Goal: Use online tool/utility: Use online tool/utility

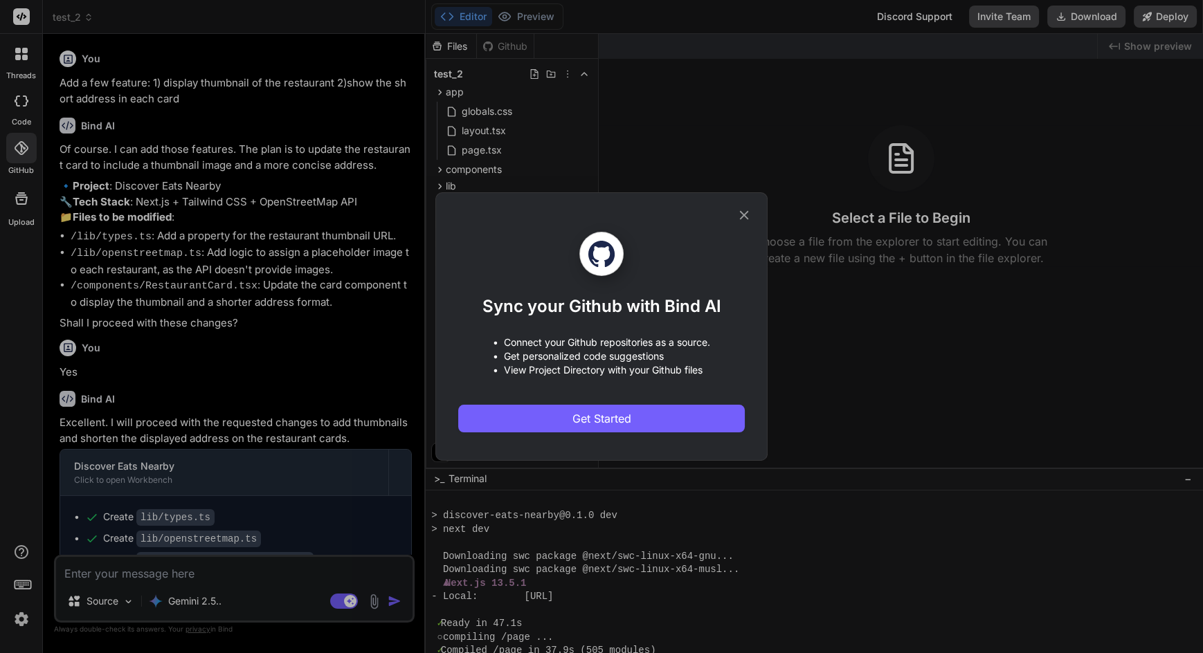
scroll to position [324, 0]
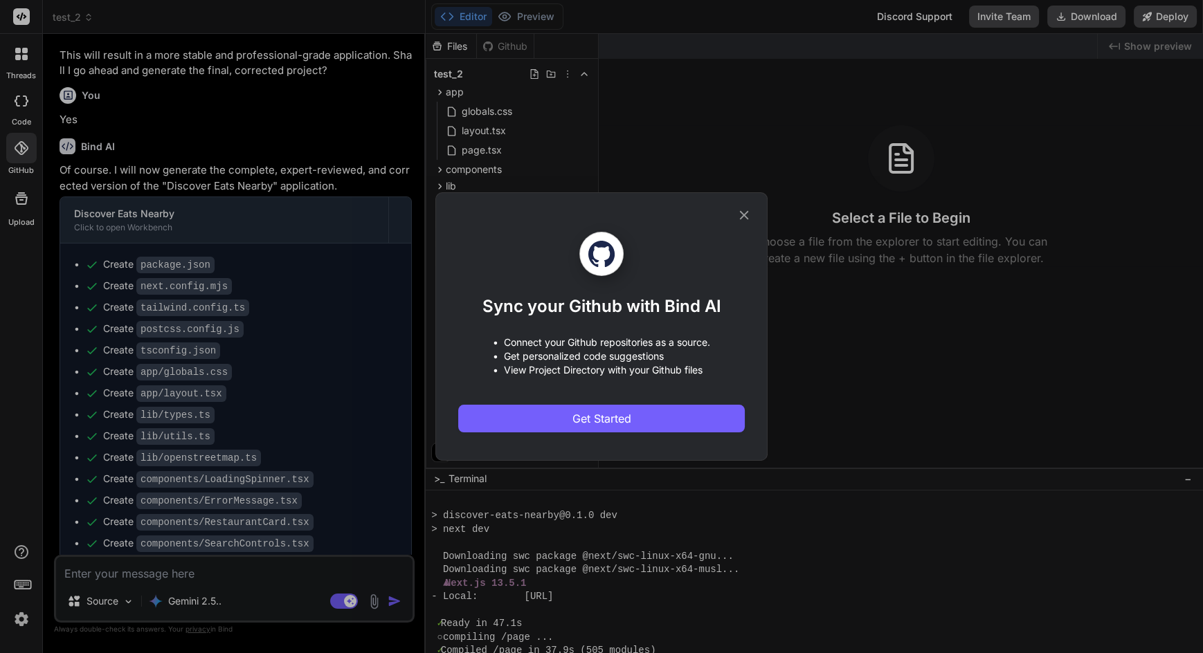
click at [1008, 372] on div "Sync your Github with Bind AI • Connect your Github repositories as a source. •…" at bounding box center [601, 326] width 1203 height 653
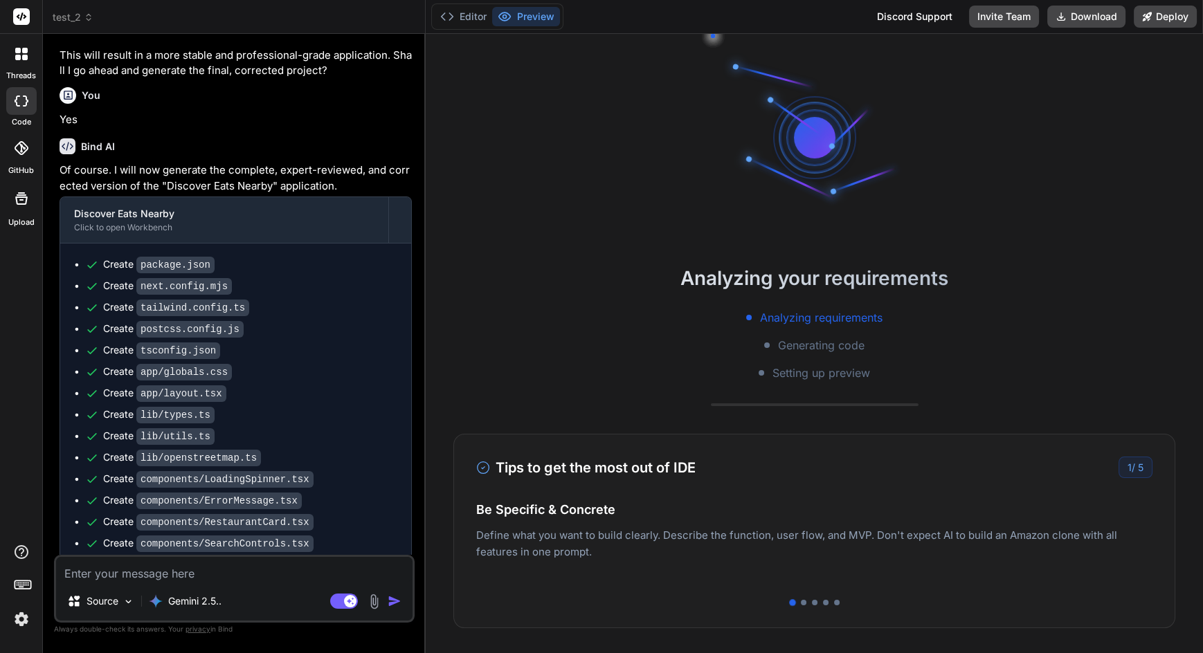
click at [27, 21] on rect at bounding box center [21, 16] width 17 height 17
click at [19, 34] on div "threads" at bounding box center [21, 58] width 42 height 48
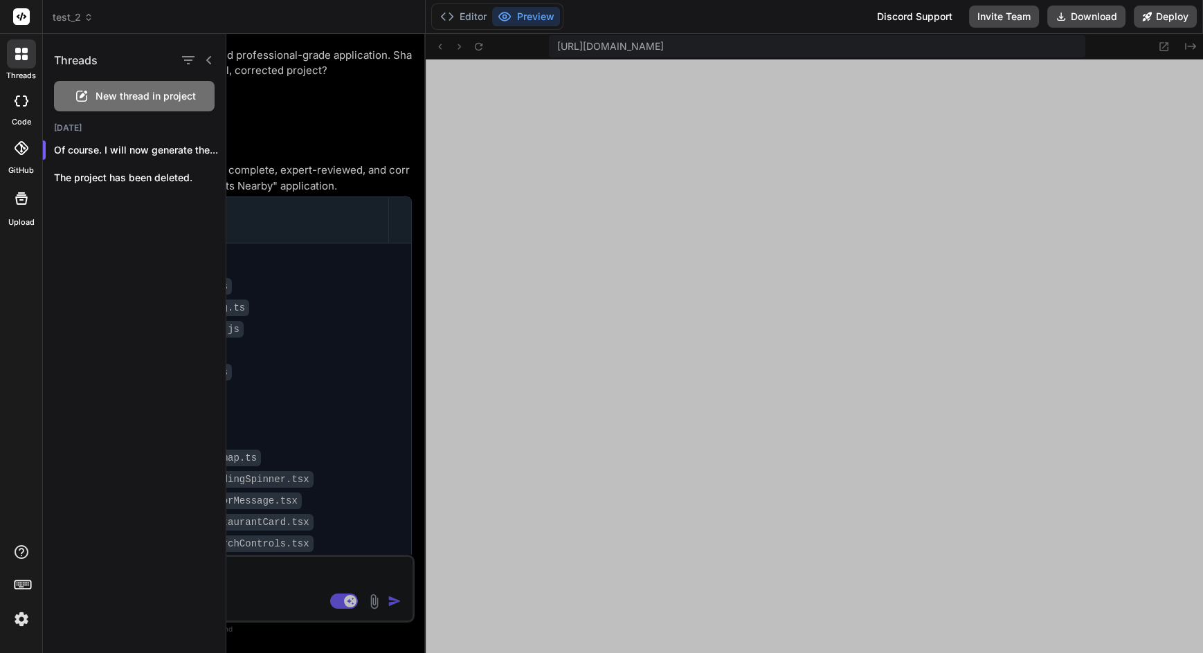
scroll to position [324, 0]
click at [100, 185] on div "The project has been deleted." at bounding box center [134, 178] width 183 height 28
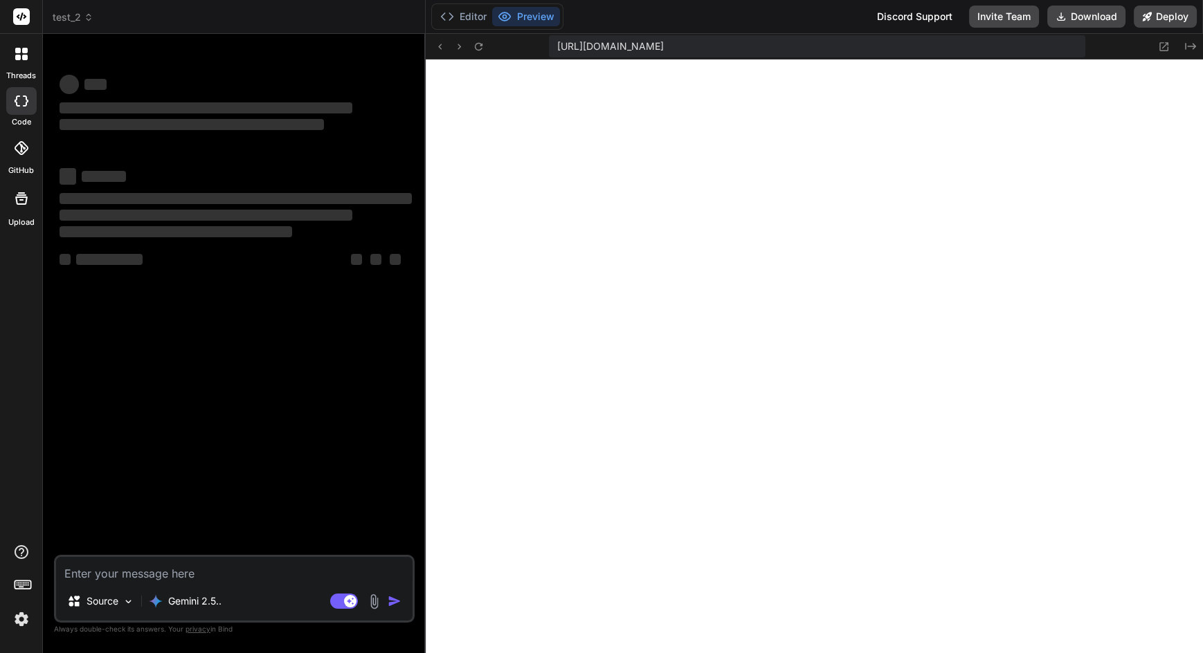
type textarea "x"
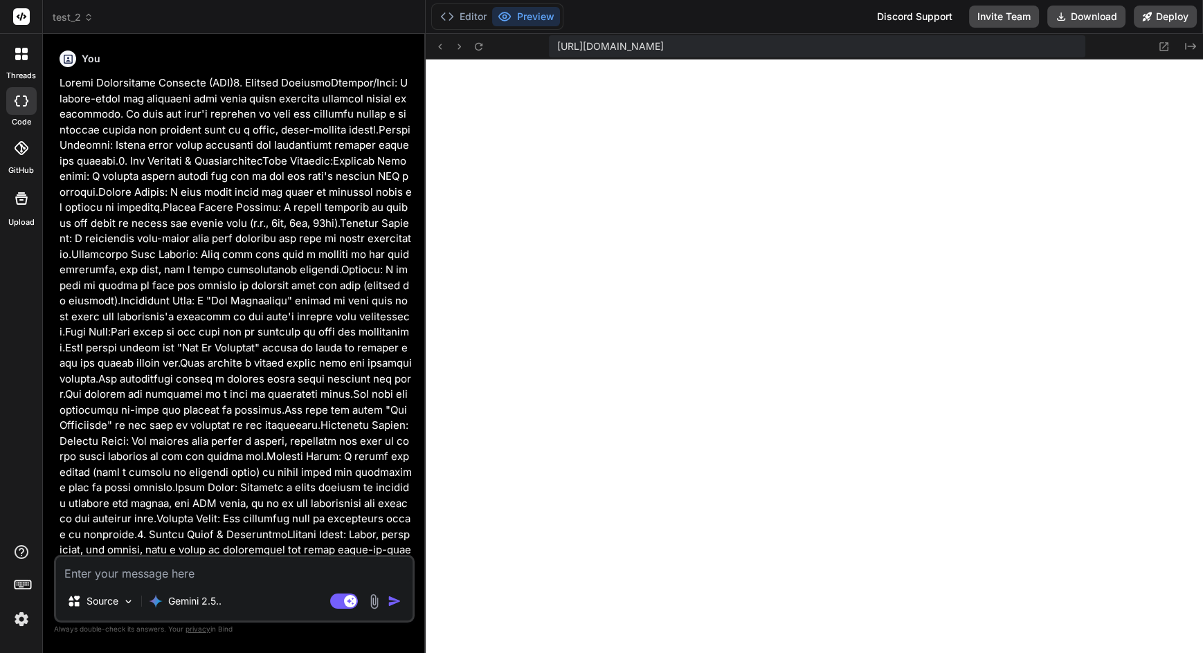
click at [1161, 49] on icon at bounding box center [1164, 47] width 12 height 12
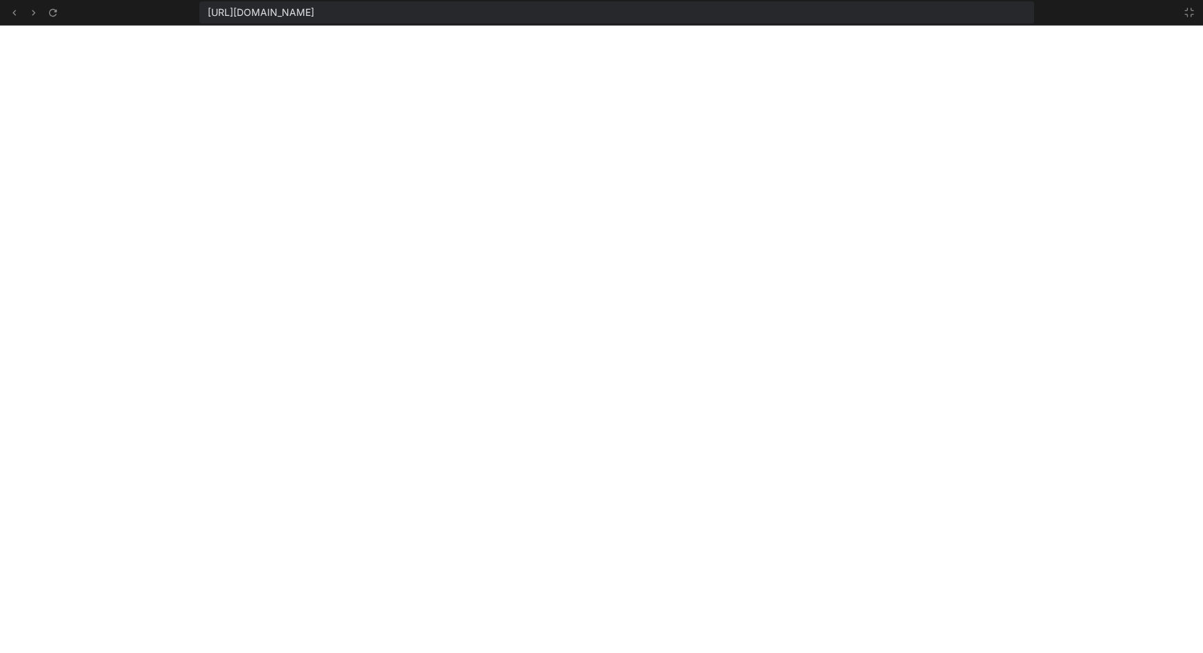
scroll to position [1813, 0]
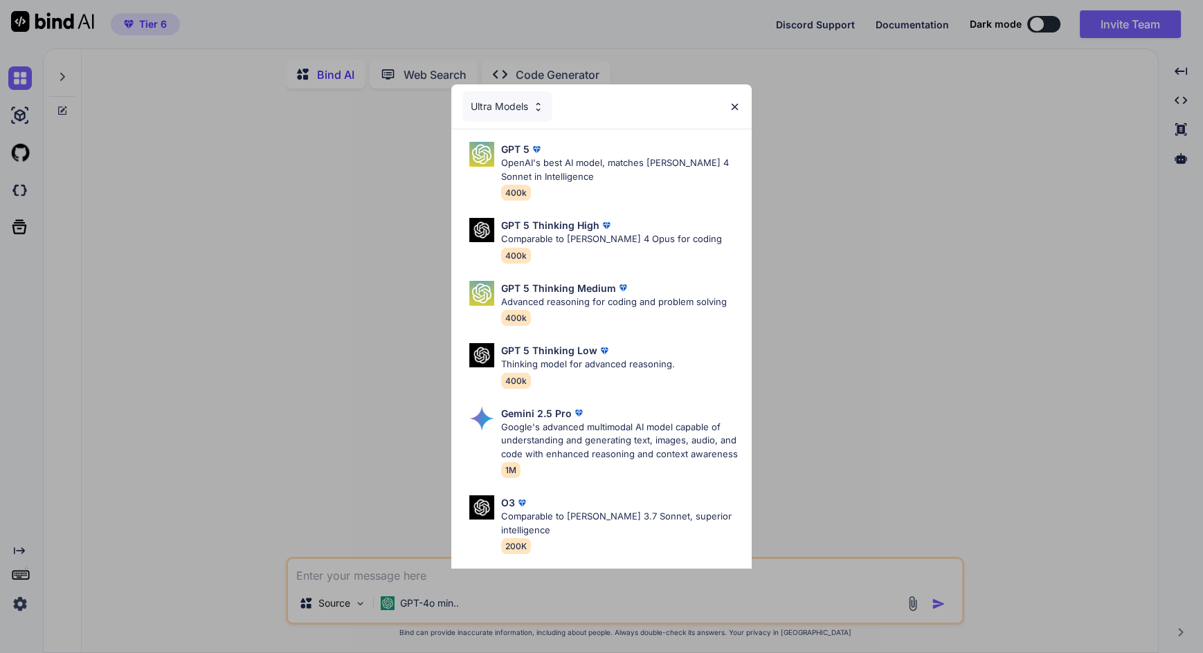
scroll to position [102, 0]
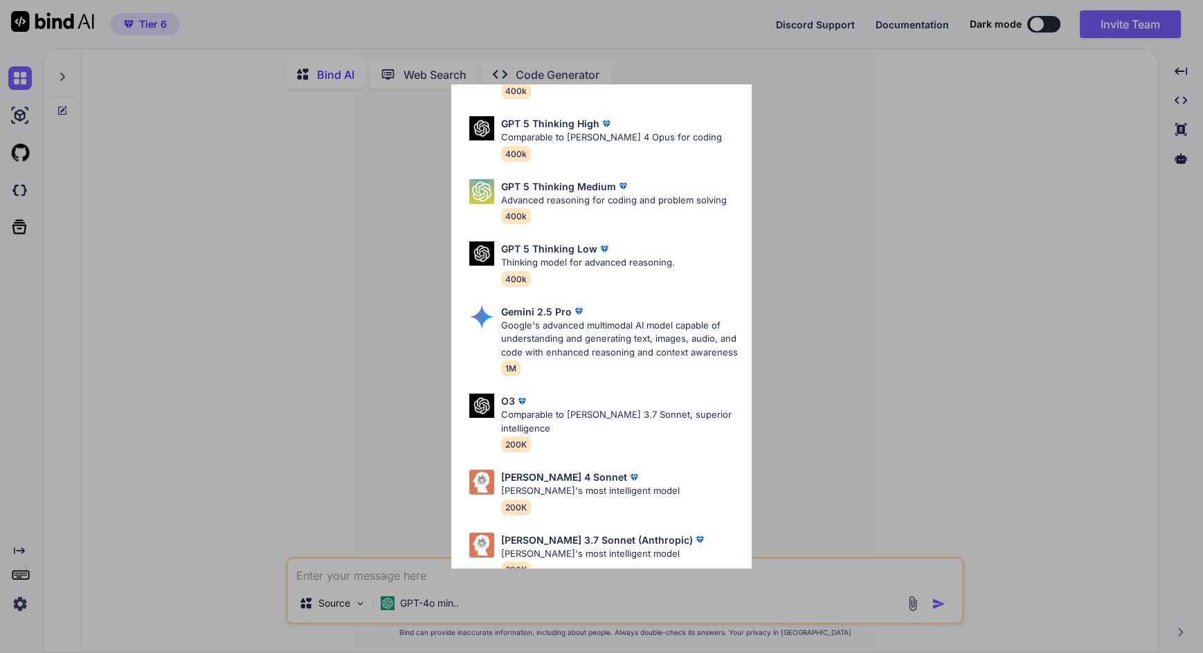
click at [640, 359] on p "Google's advanced multimodal AI model capable of understanding and generating t…" at bounding box center [621, 339] width 240 height 41
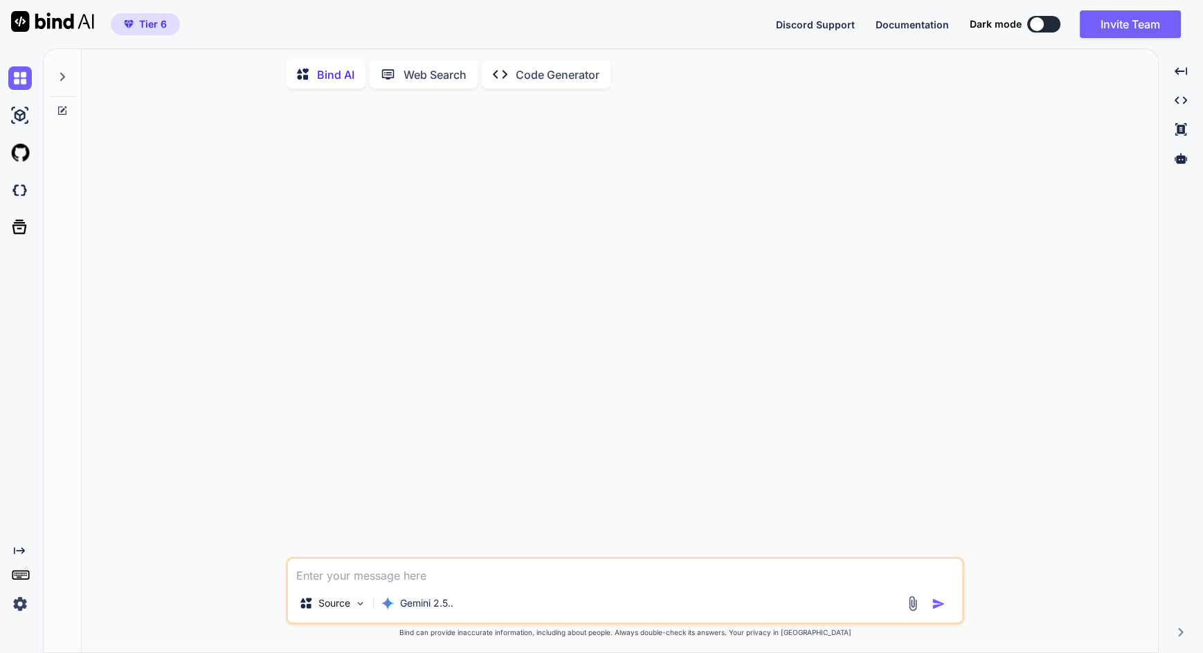
click at [568, 69] on p "Code Generator" at bounding box center [558, 74] width 84 height 17
type textarea "x"
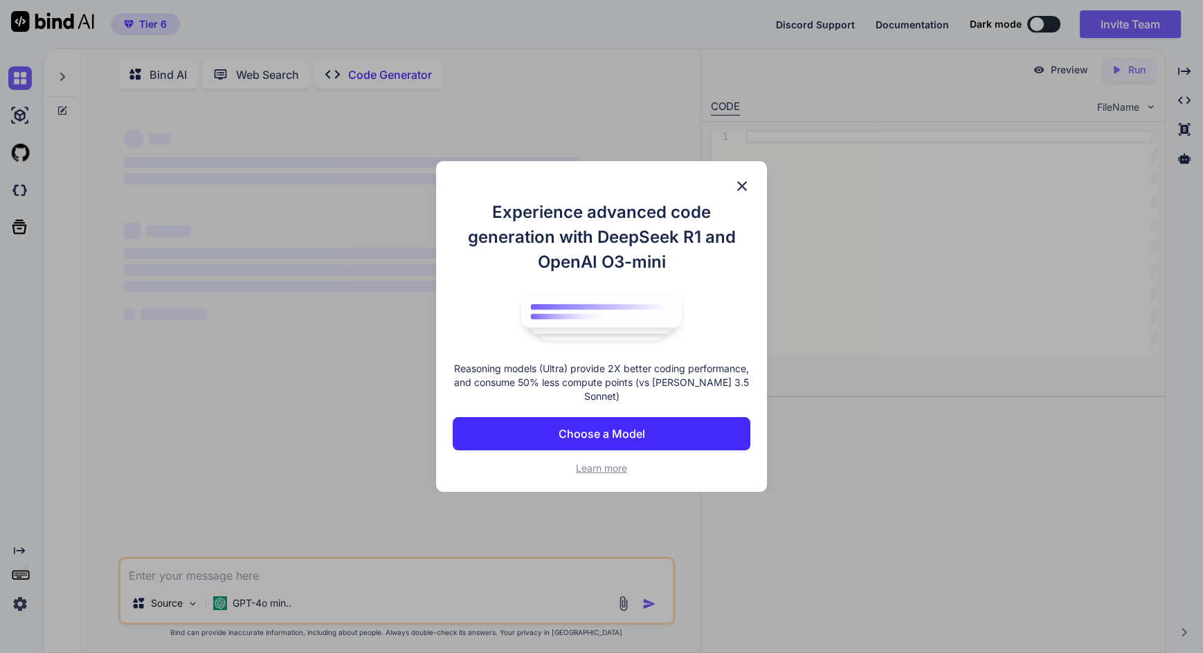
click at [740, 194] on img at bounding box center [742, 186] width 17 height 17
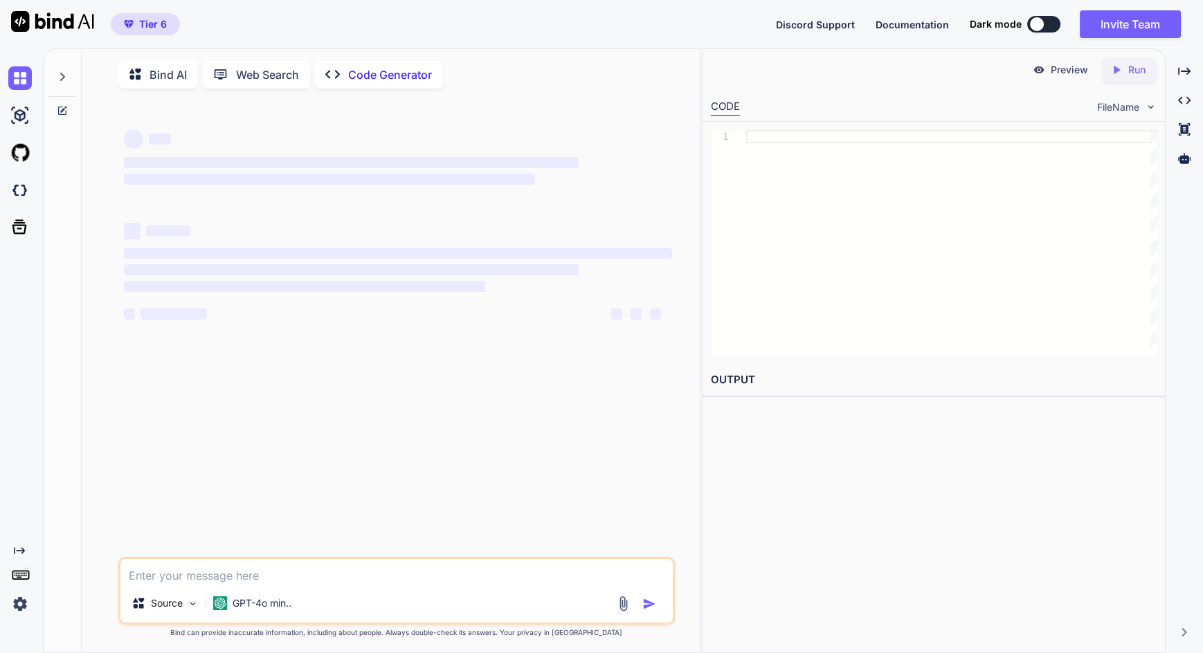
click at [60, 71] on icon at bounding box center [62, 76] width 11 height 11
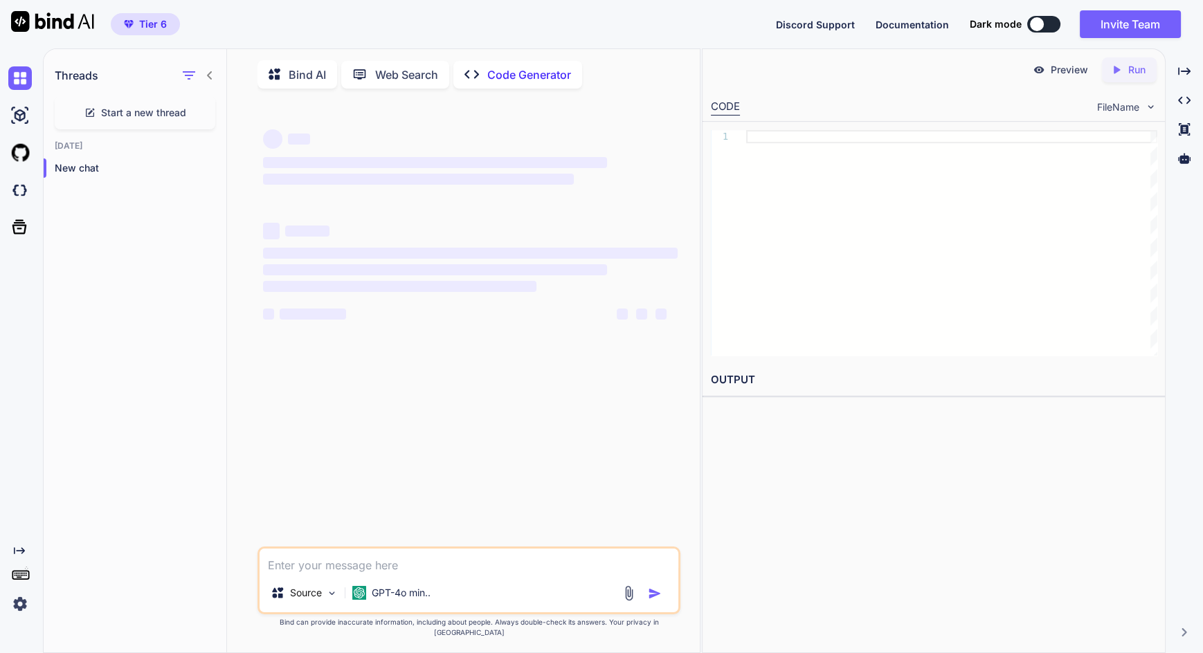
click at [18, 116] on img at bounding box center [20, 116] width 24 height 24
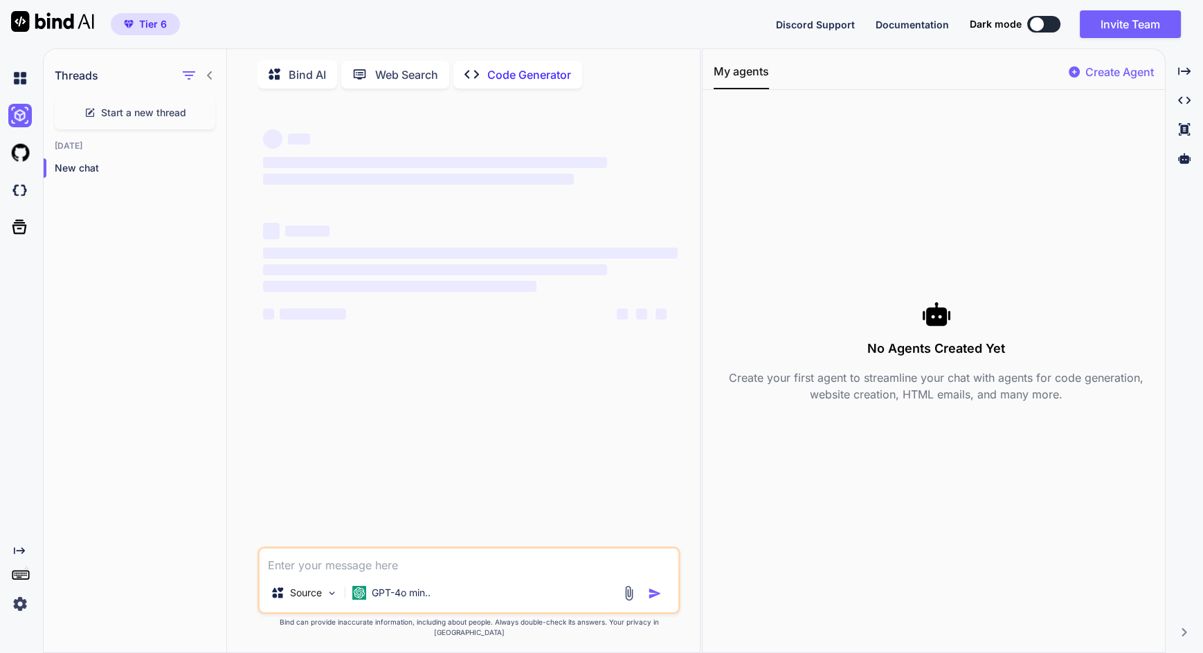
click at [18, 162] on img at bounding box center [20, 153] width 24 height 24
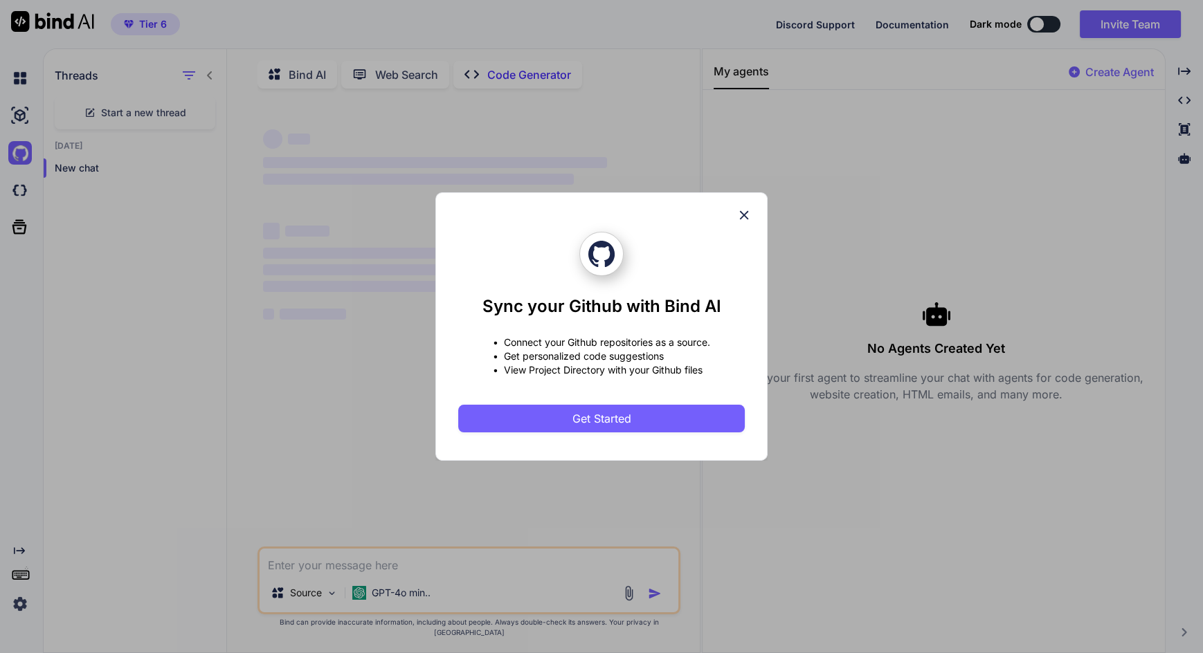
click at [744, 215] on icon at bounding box center [744, 215] width 9 height 9
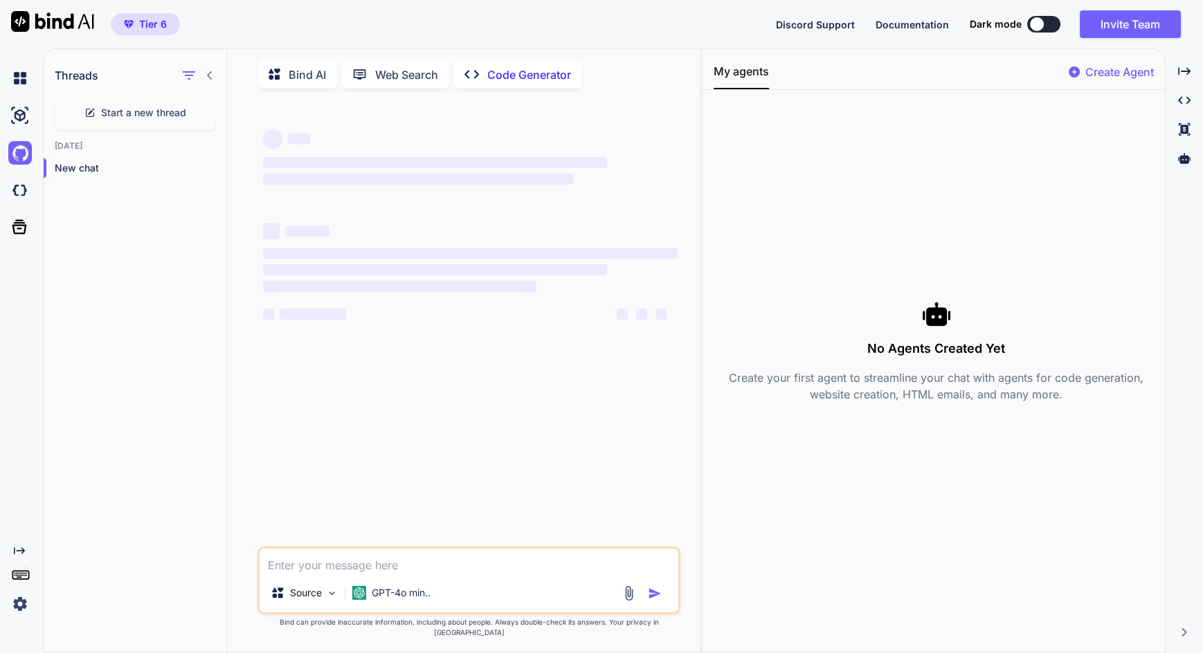
click at [1108, 73] on p "Create Agent" at bounding box center [1119, 72] width 69 height 17
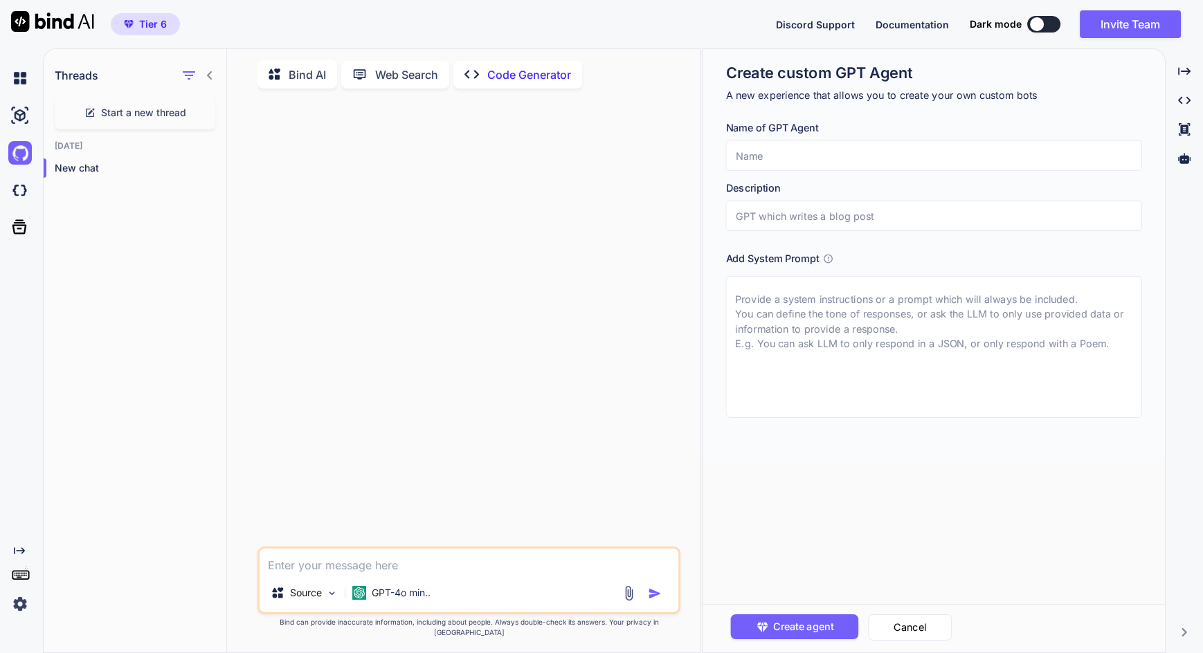
click at [133, 403] on div "Threads Start a new thread Today New chat" at bounding box center [135, 352] width 183 height 606
click at [155, 394] on div "Threads Start a new thread Today New chat" at bounding box center [135, 352] width 183 height 606
click at [1189, 102] on icon "Created with Pixso." at bounding box center [1184, 100] width 12 height 12
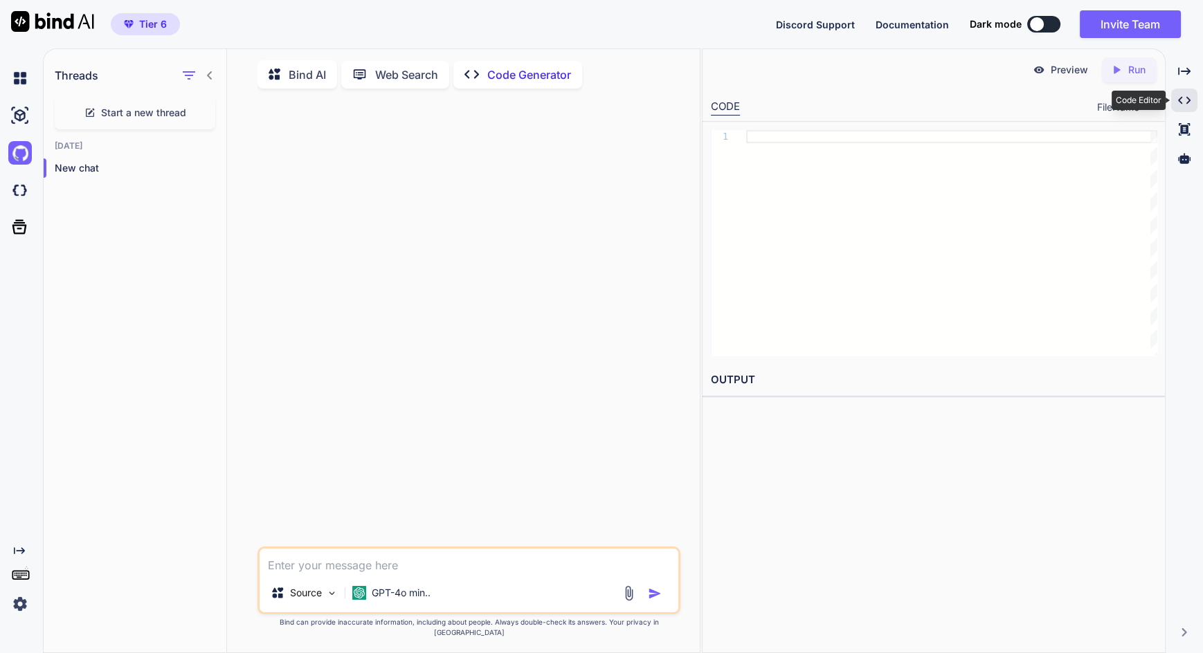
click at [1187, 127] on icon at bounding box center [1184, 129] width 11 height 12
click at [1183, 159] on icon at bounding box center [1184, 158] width 12 height 10
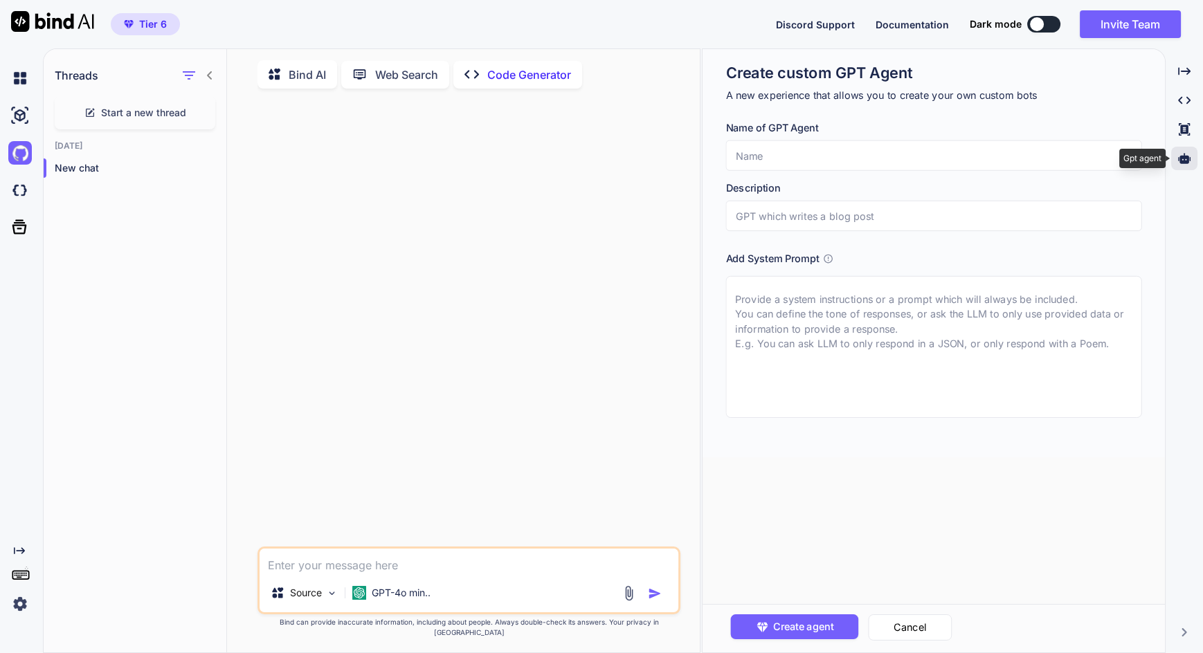
click at [1187, 75] on icon "Created with Pixso." at bounding box center [1184, 71] width 12 height 12
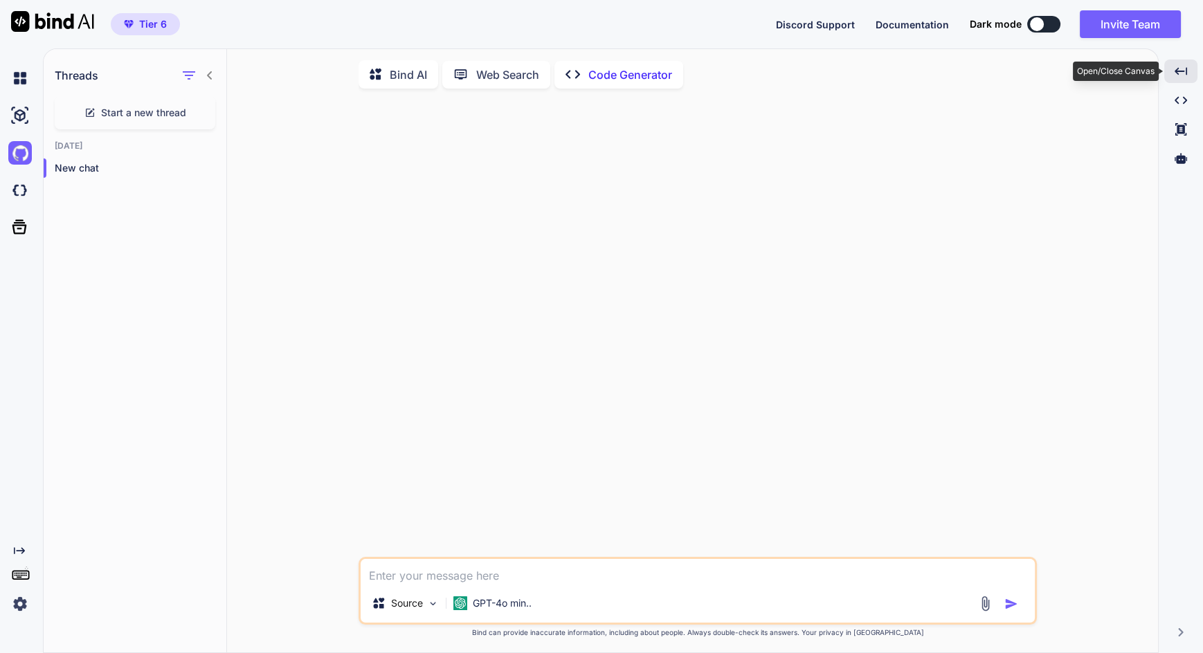
click at [13, 185] on img at bounding box center [20, 191] width 24 height 24
click at [21, 234] on icon at bounding box center [19, 227] width 15 height 15
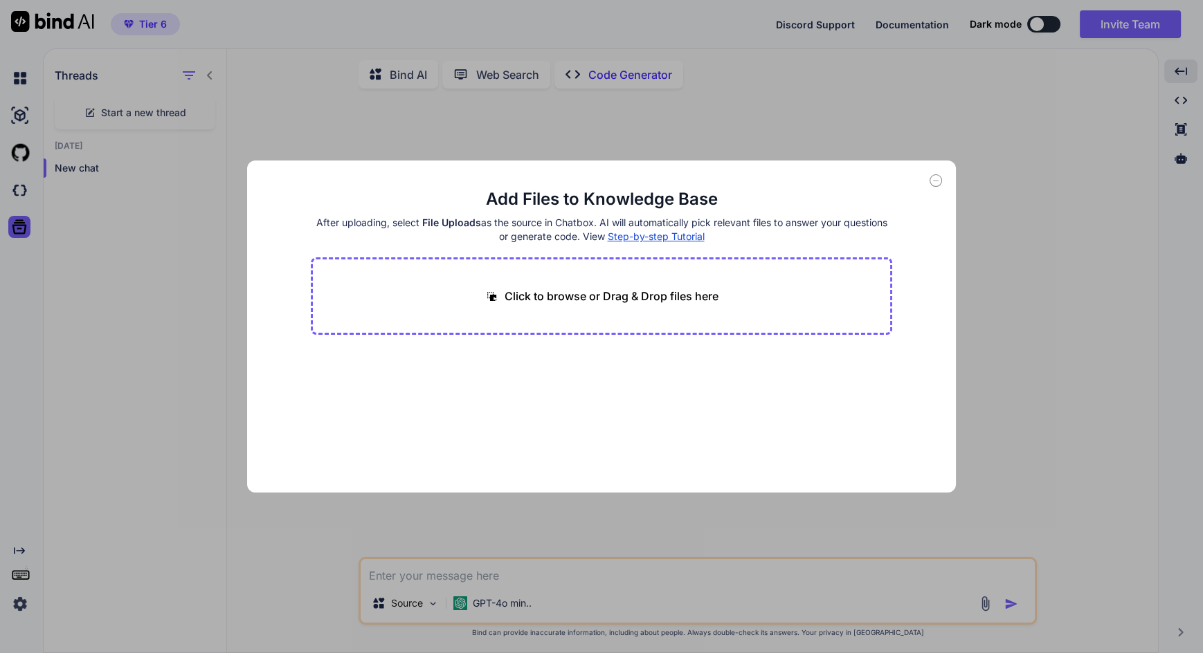
click at [154, 323] on div "Add Files to Knowledge Base After uploading, select File Uploads as the source …" at bounding box center [601, 326] width 1203 height 653
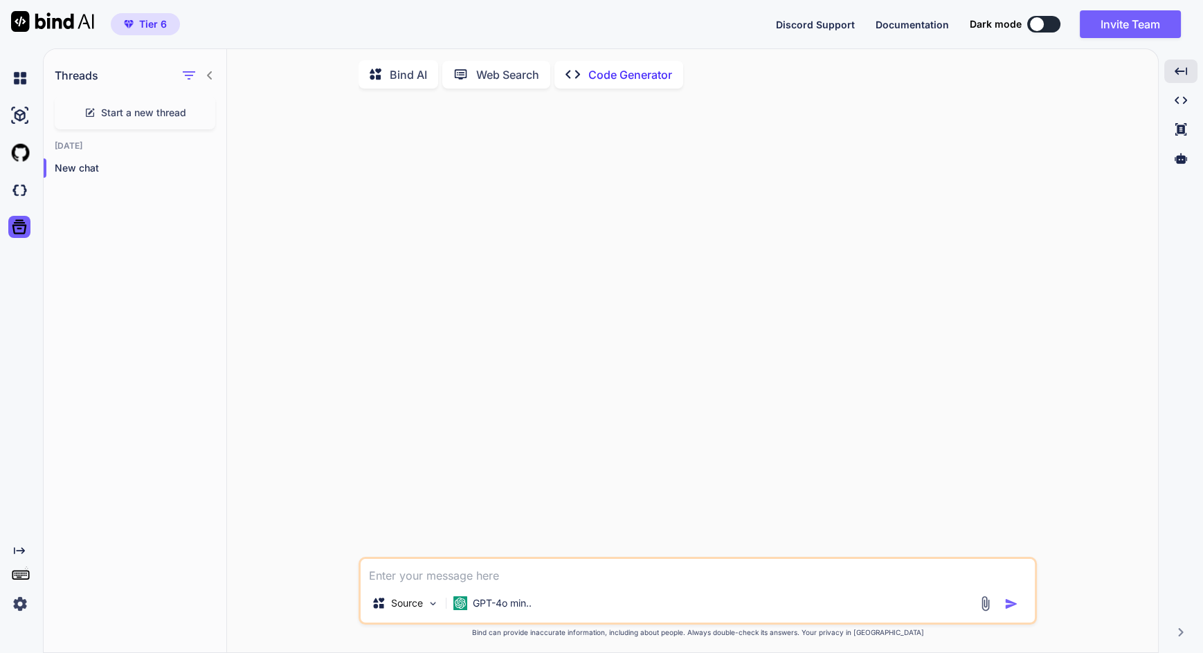
click at [16, 118] on img at bounding box center [20, 116] width 24 height 24
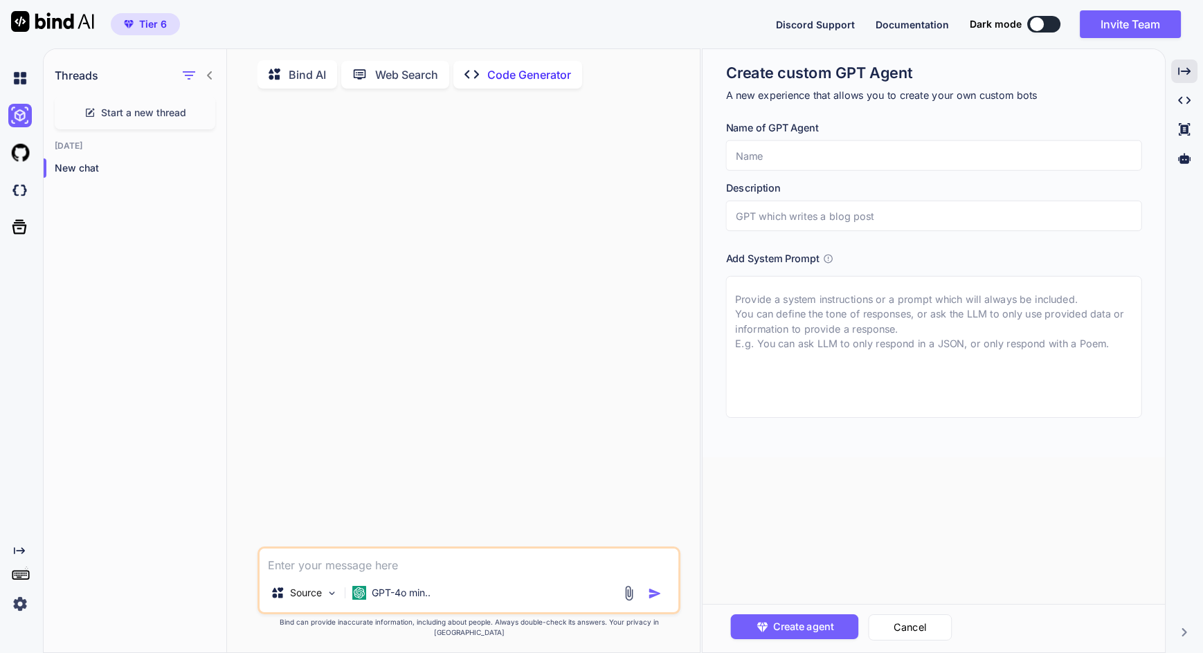
click at [394, 84] on div "Web Search" at bounding box center [395, 75] width 108 height 28
click at [395, 76] on p "Web Search" at bounding box center [406, 74] width 63 height 17
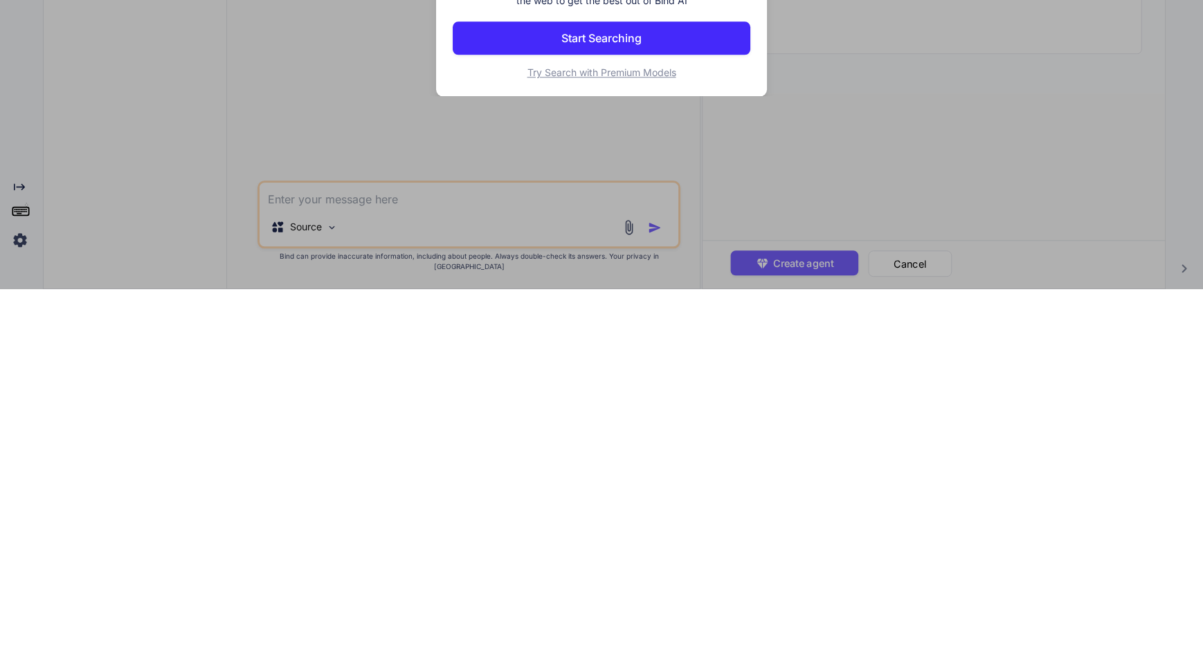
click at [157, 535] on div "AI-powered Web Search Get real-time, factual information from multiple sources.…" at bounding box center [601, 326] width 1203 height 653
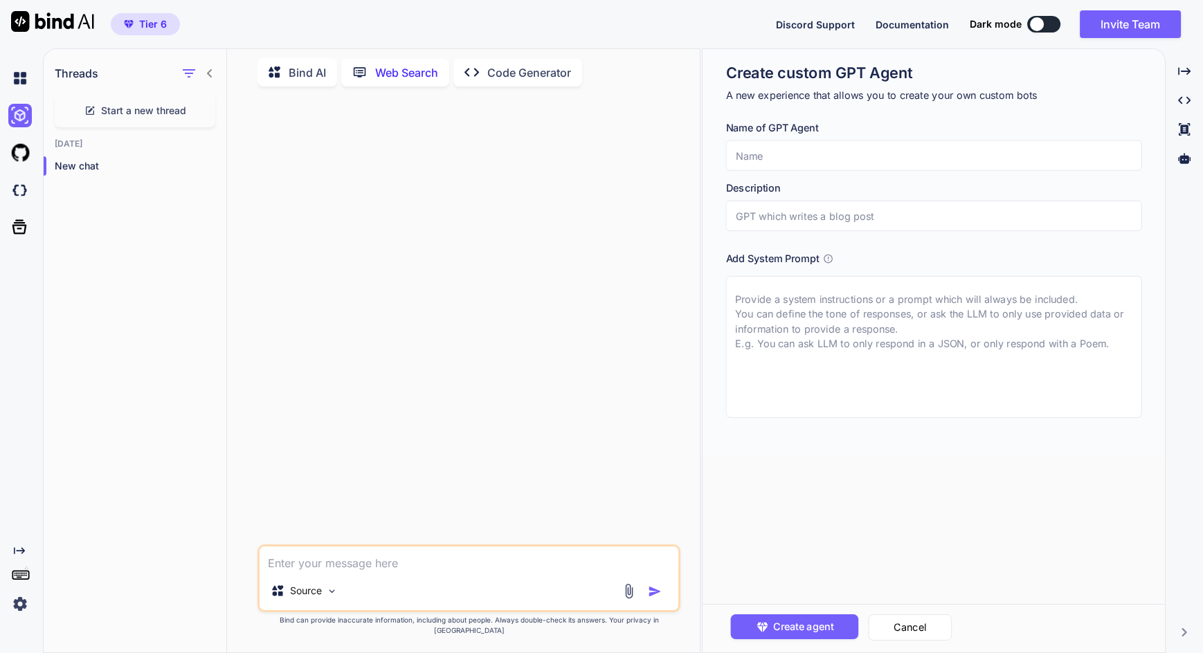
click at [394, 80] on div "Web Search" at bounding box center [395, 73] width 108 height 28
click at [305, 64] on p "Bind AI" at bounding box center [307, 72] width 37 height 17
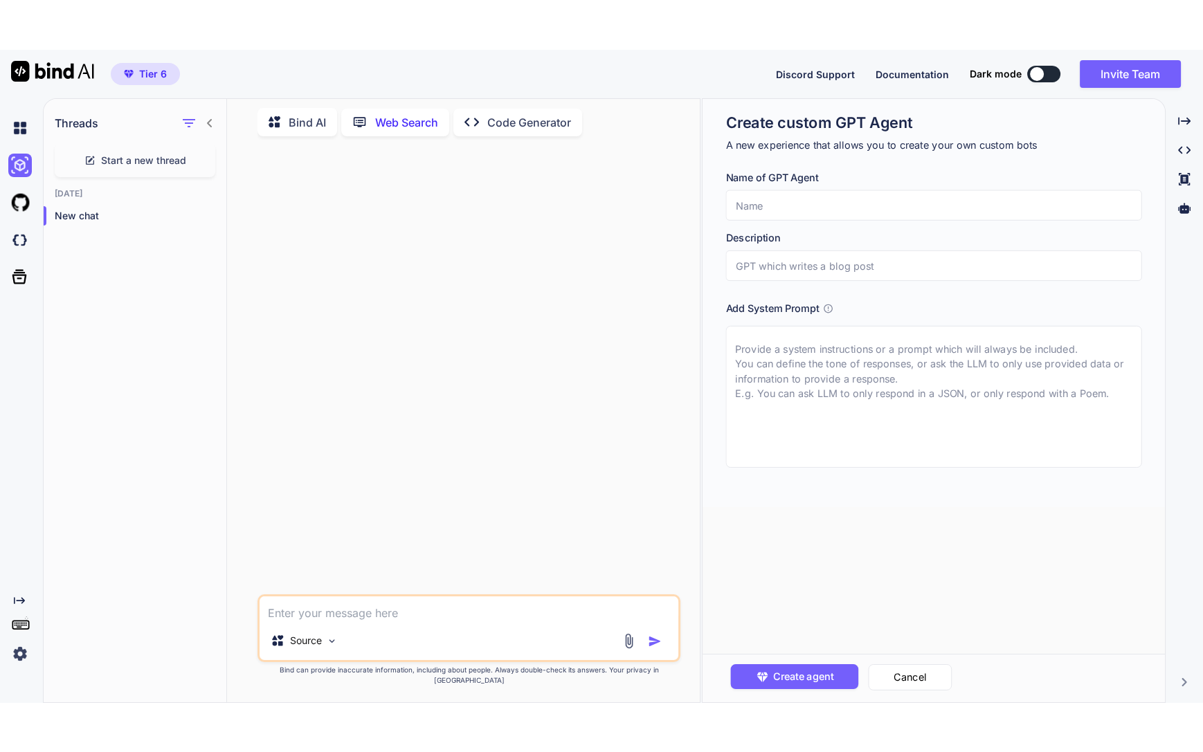
scroll to position [0, 0]
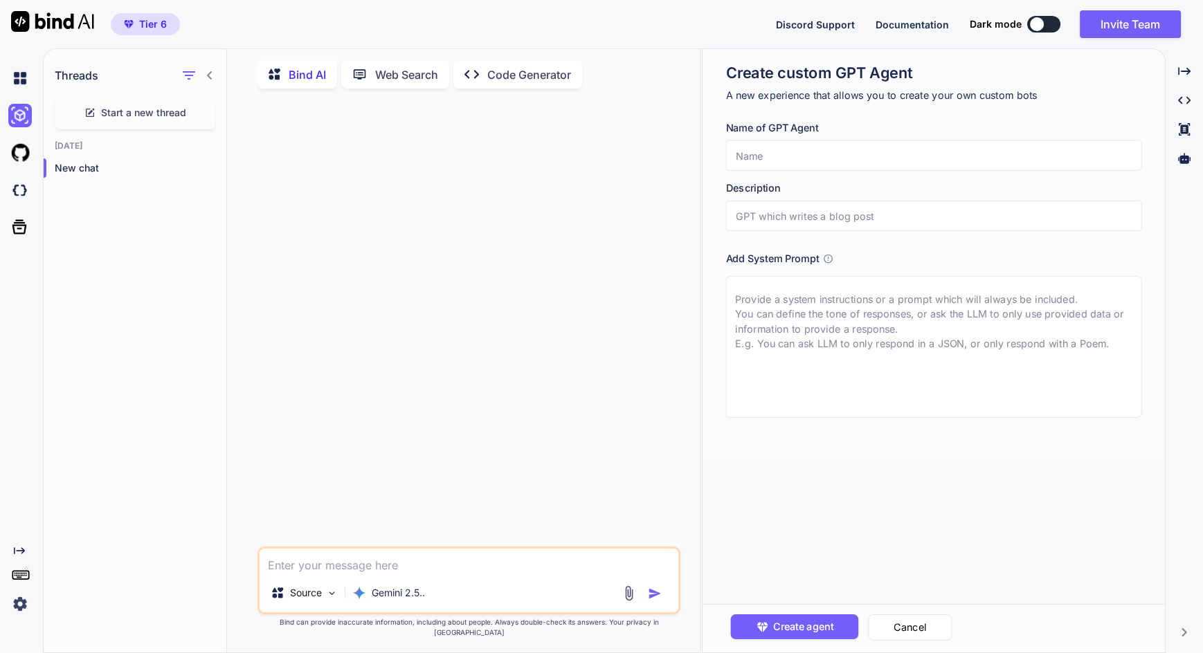
click at [15, 80] on img at bounding box center [20, 78] width 24 height 24
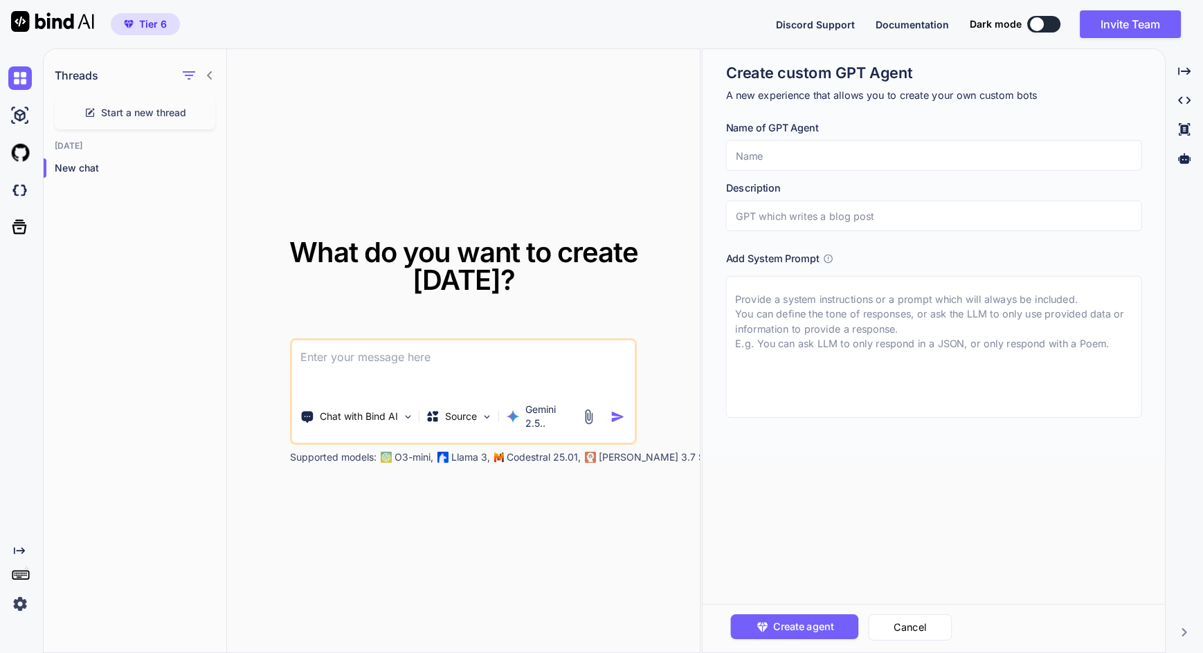
click at [1189, 73] on icon "Created with Pixso." at bounding box center [1184, 71] width 12 height 12
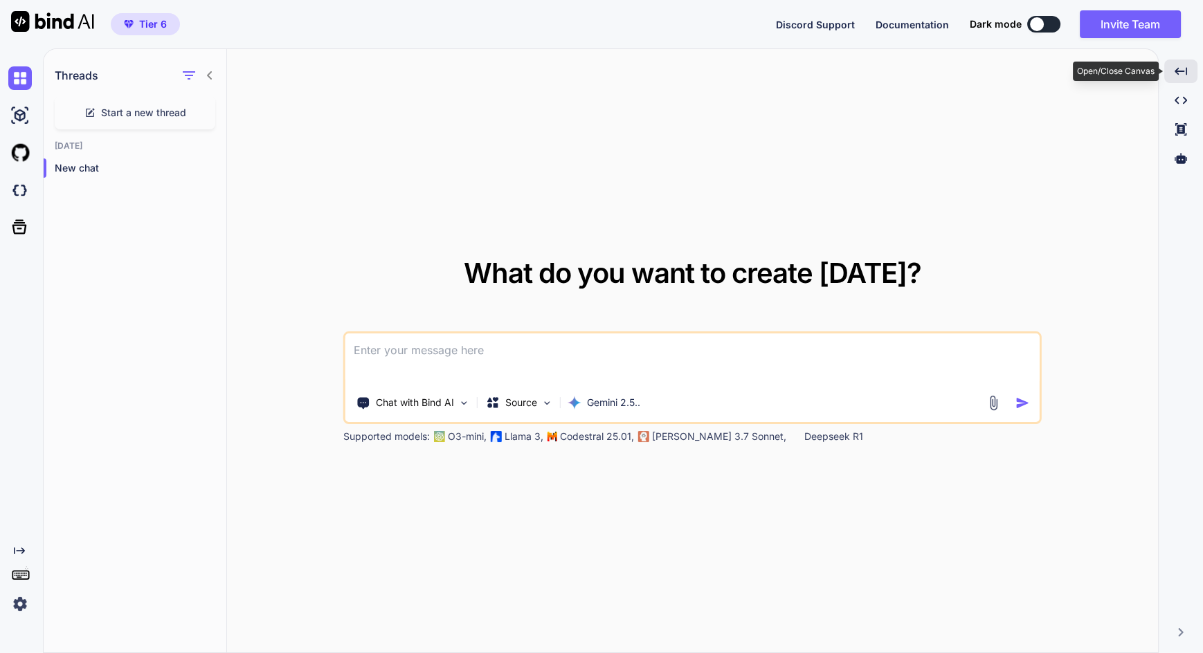
click at [1185, 69] on icon at bounding box center [1180, 71] width 12 height 8
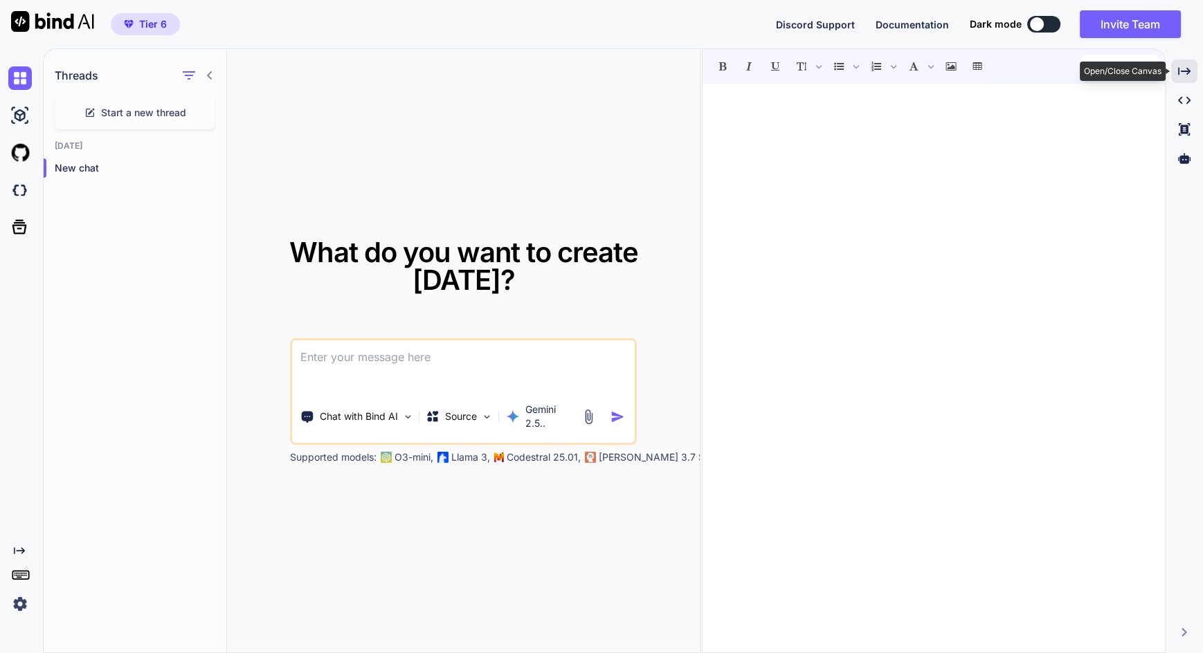
click at [1183, 100] on icon "Created with Pixso." at bounding box center [1184, 100] width 12 height 12
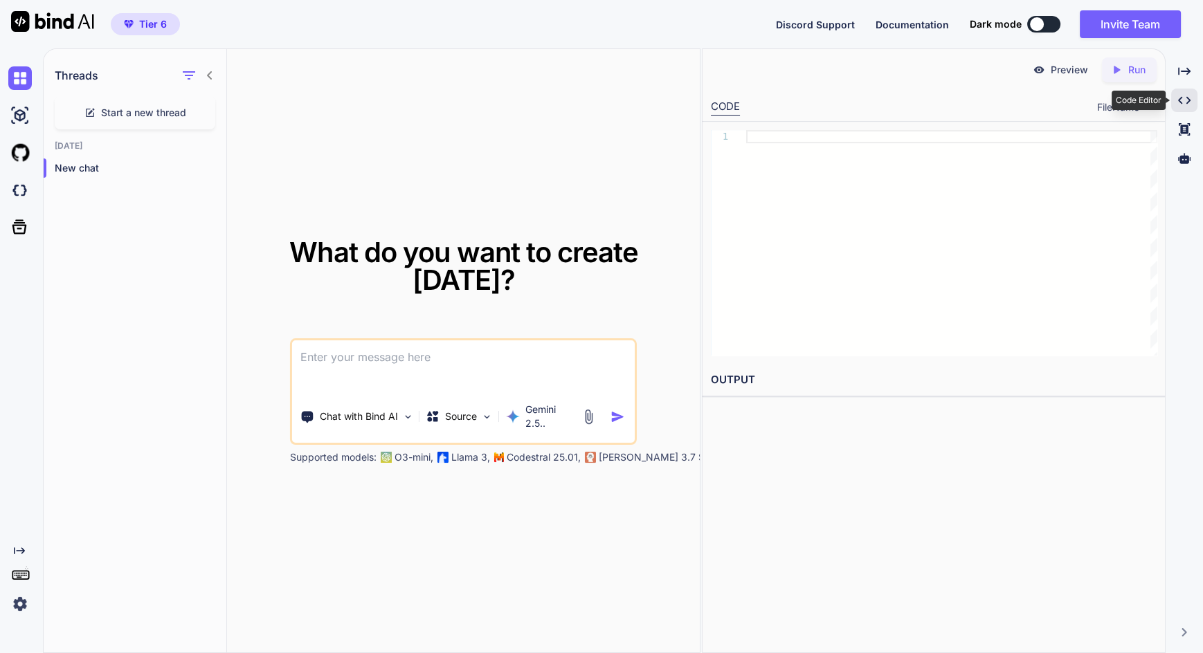
click at [1185, 70] on icon "Created with Pixso." at bounding box center [1184, 71] width 12 height 12
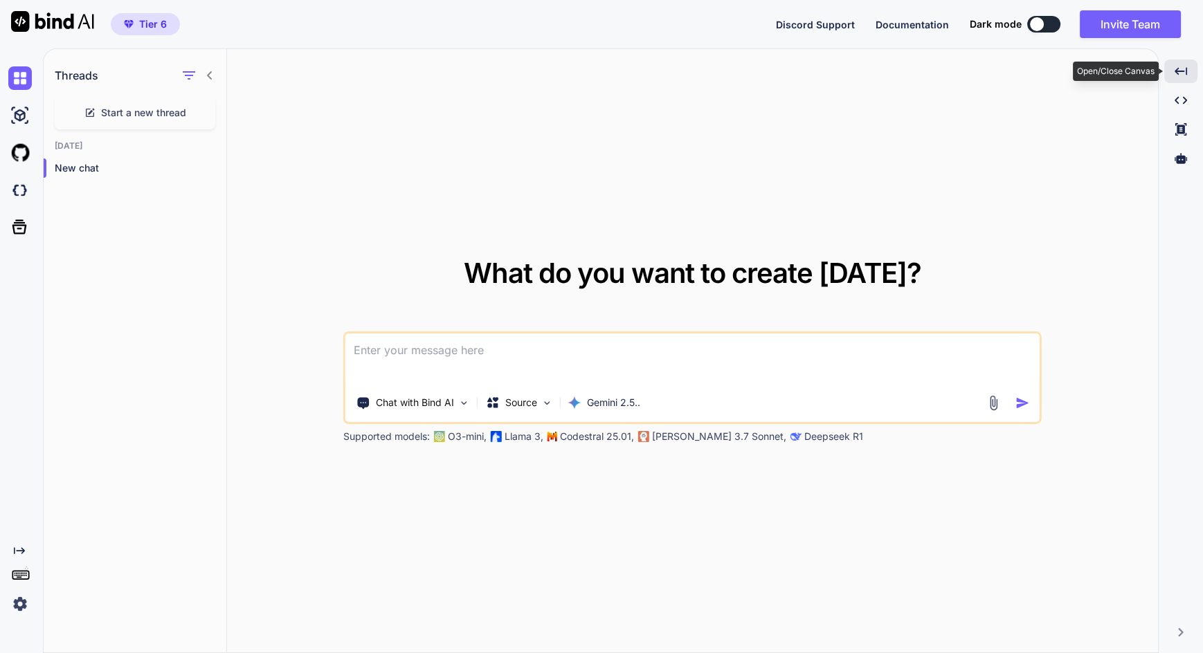
click at [381, 385] on textarea at bounding box center [692, 359] width 694 height 51
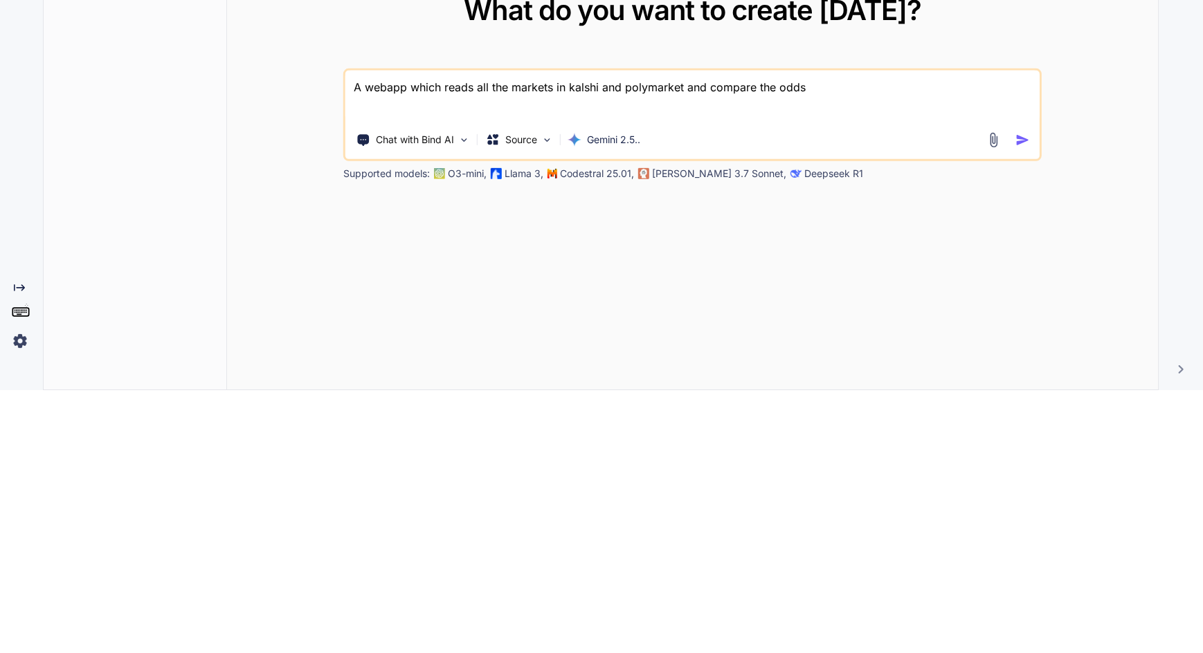
type textarea "A webapp which reads all the markets in kalshi and polymarket and compare the o…"
click at [1026, 410] on img "button" at bounding box center [1022, 403] width 15 height 15
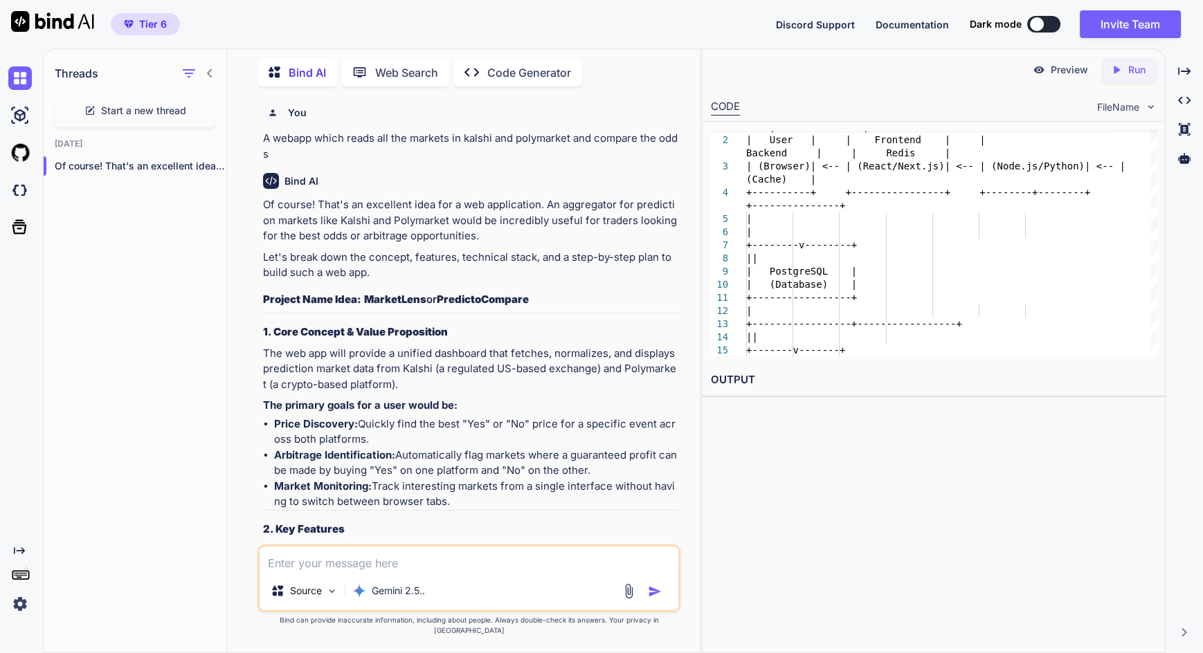
scroll to position [20, 0]
click at [266, 131] on p "A webapp which reads all the markets in kalshi and polymarket and compare the o…" at bounding box center [470, 146] width 415 height 31
copy p "A webapp which reads all the markets in kalshi and polymarket and compare the o…"
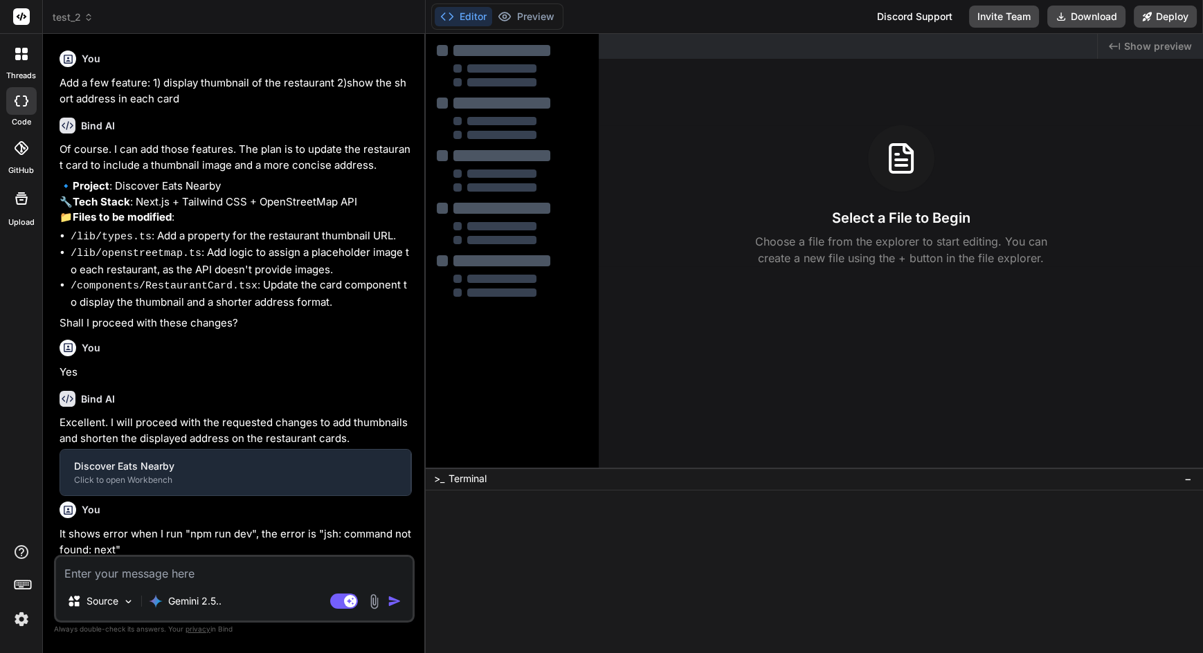
type textarea "x"
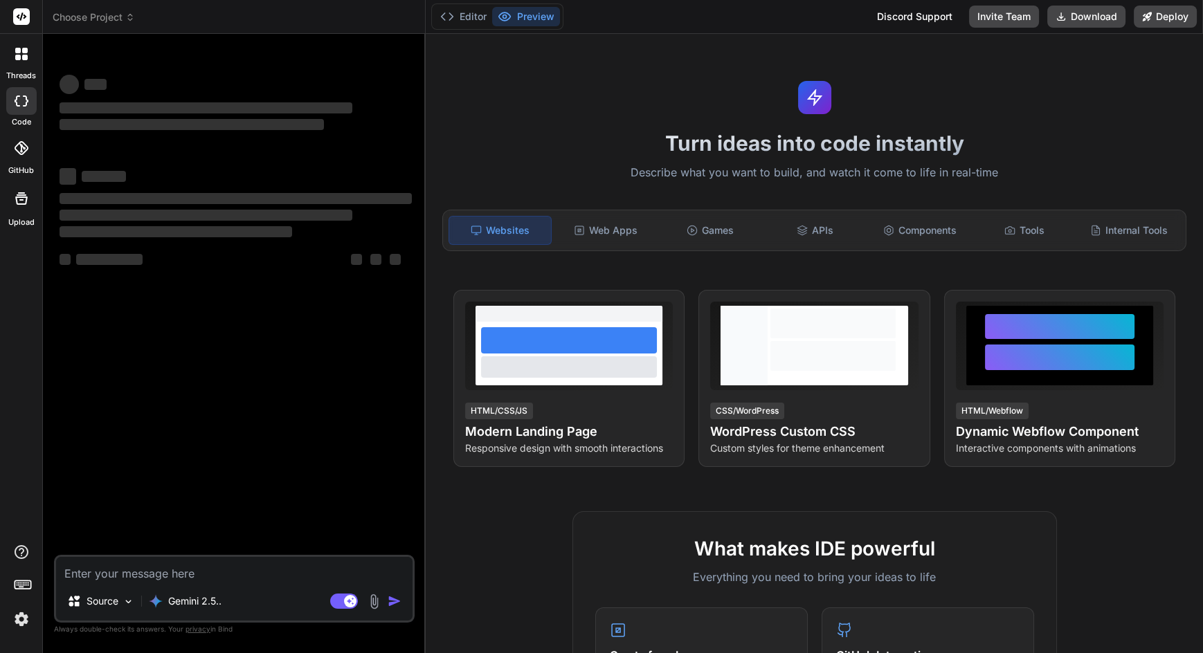
type textarea "x"
